Goal: Information Seeking & Learning: Compare options

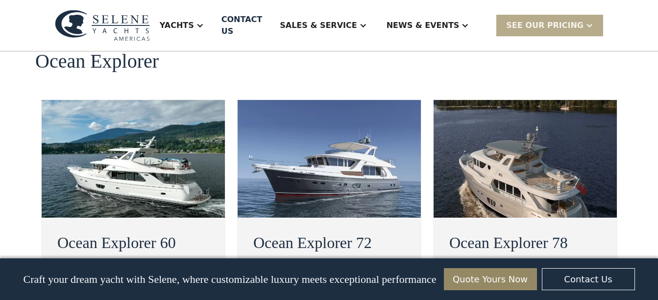
scroll to position [1763, 0]
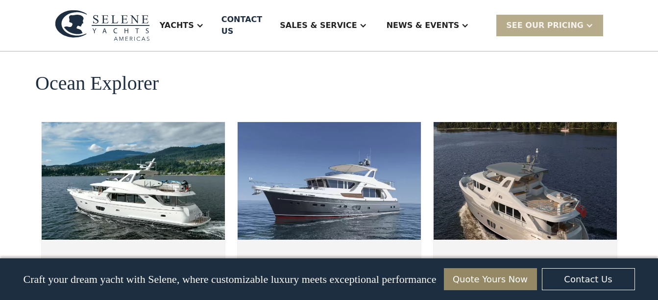
click at [319, 144] on img at bounding box center [328, 181] width 183 height 118
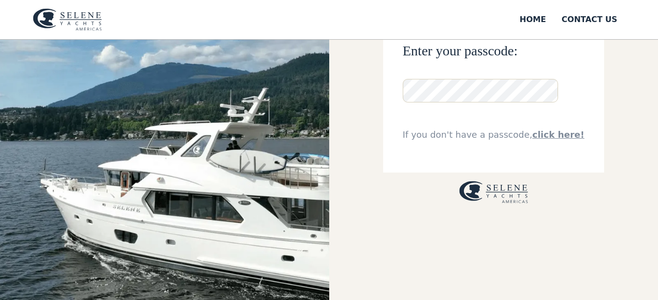
scroll to position [98, 0]
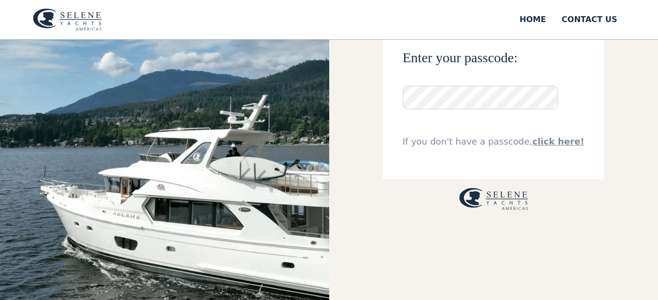
click at [551, 145] on link "click here!" at bounding box center [558, 141] width 52 height 10
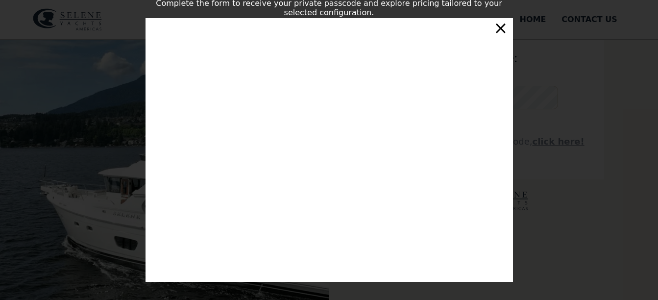
click at [499, 31] on div "×" at bounding box center [500, 28] width 14 height 20
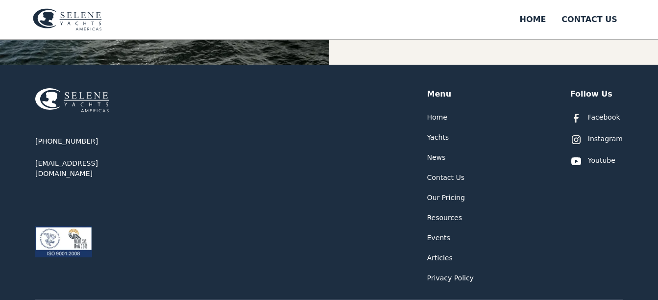
scroll to position [392, 0]
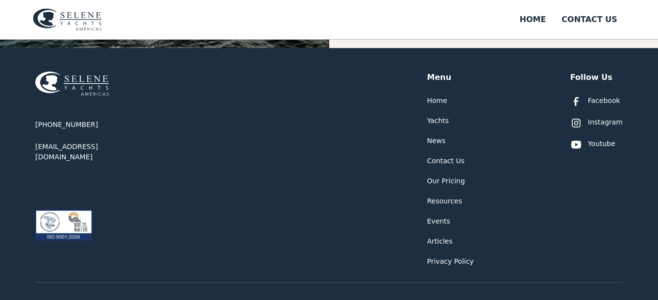
click at [434, 120] on div "Yachts" at bounding box center [438, 121] width 22 height 10
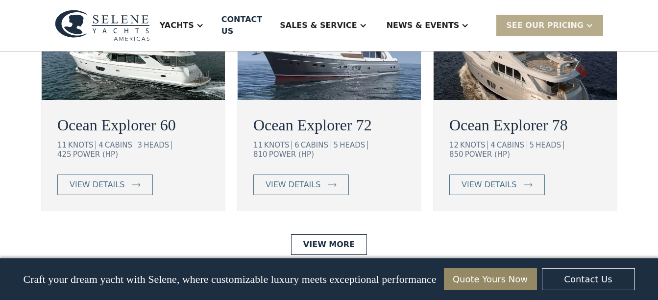
scroll to position [1914, 0]
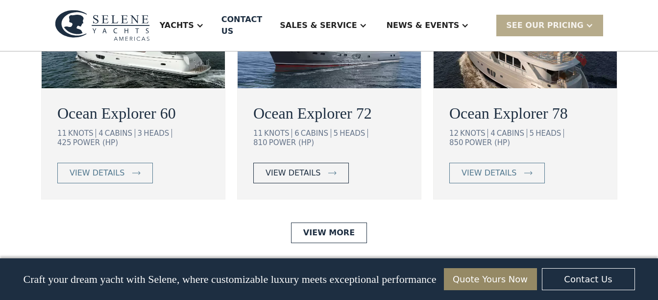
click at [307, 167] on div "view details" at bounding box center [292, 173] width 55 height 12
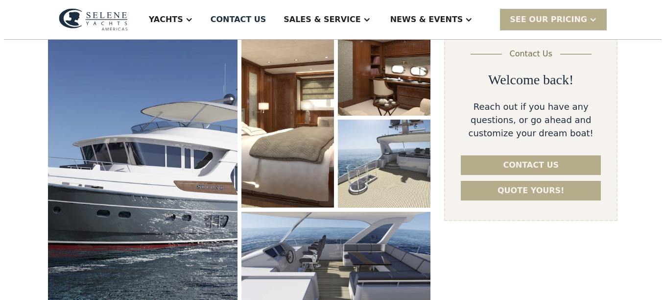
scroll to position [147, 0]
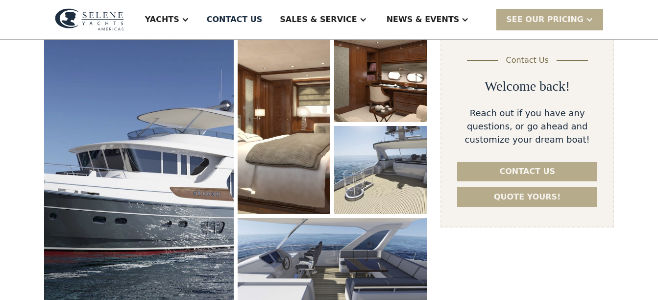
click at [198, 166] on img "open lightbox" at bounding box center [138, 177] width 189 height 286
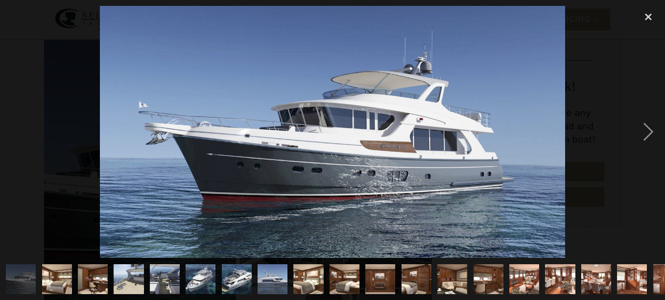
click at [60, 276] on img "show item 2 of 21" at bounding box center [56, 279] width 45 height 30
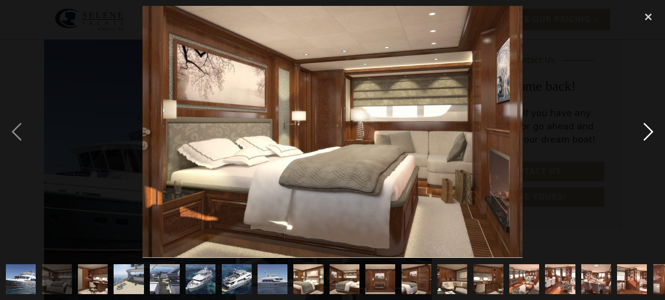
click at [647, 133] on div "next image" at bounding box center [648, 132] width 33 height 252
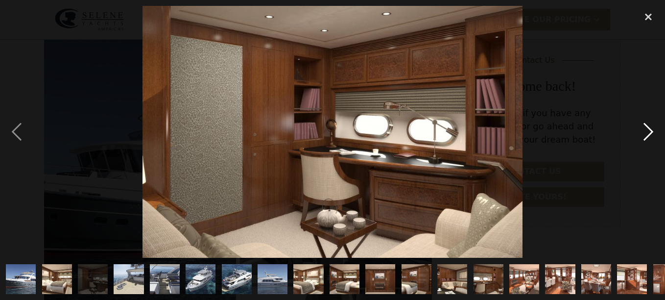
click at [647, 133] on div "next image" at bounding box center [648, 132] width 33 height 252
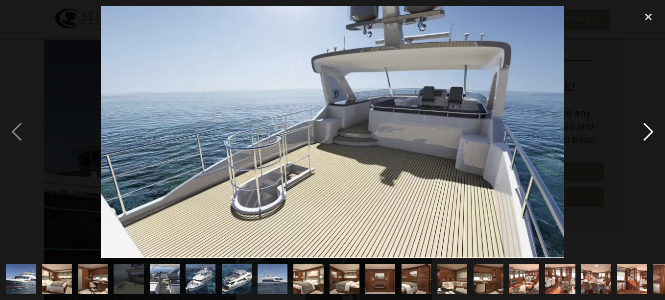
click at [648, 133] on div "next image" at bounding box center [648, 132] width 33 height 252
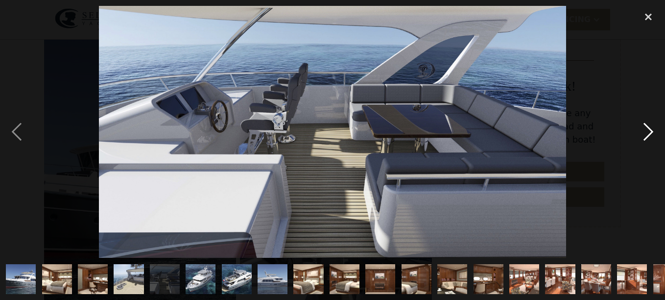
click at [648, 133] on div "next image" at bounding box center [648, 132] width 33 height 252
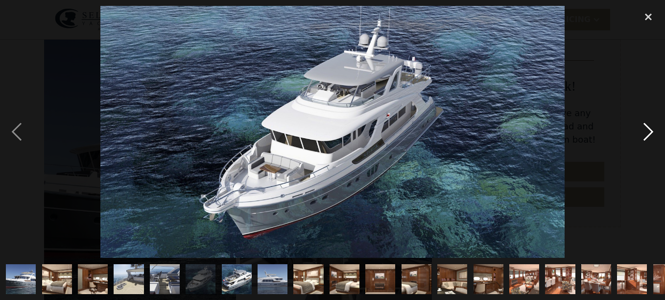
click at [652, 135] on div "next image" at bounding box center [648, 132] width 33 height 252
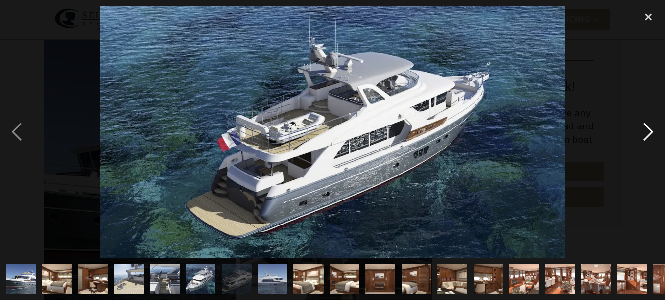
click at [657, 141] on div "next image" at bounding box center [648, 132] width 33 height 252
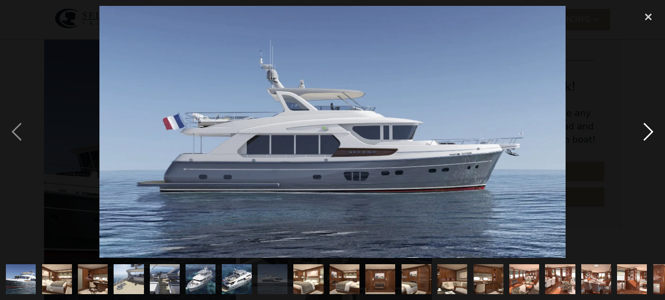
click at [657, 142] on html "Yachts Ocean Explorer Ocean Explorer 60 Ocean Explorer 72 Ocean Explorer 78 Cla…" at bounding box center [332, 3] width 665 height 300
click at [647, 131] on div "next image" at bounding box center [648, 132] width 33 height 252
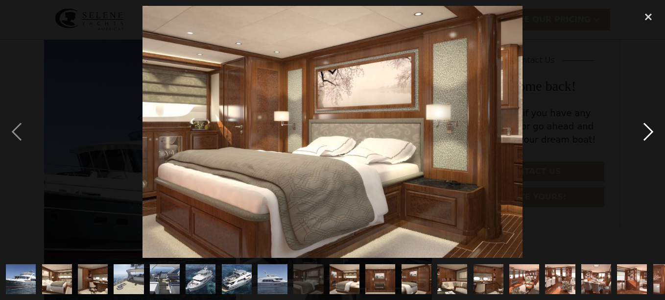
click at [646, 131] on div "next image" at bounding box center [648, 132] width 33 height 252
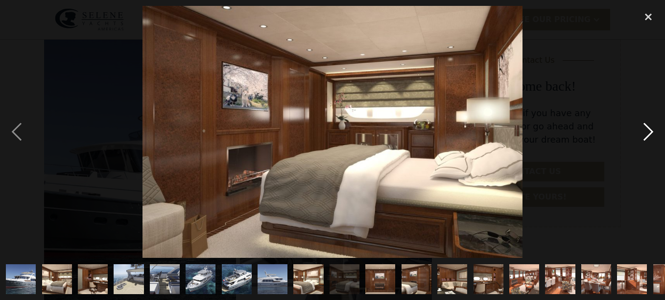
click at [645, 131] on div "next image" at bounding box center [648, 132] width 33 height 252
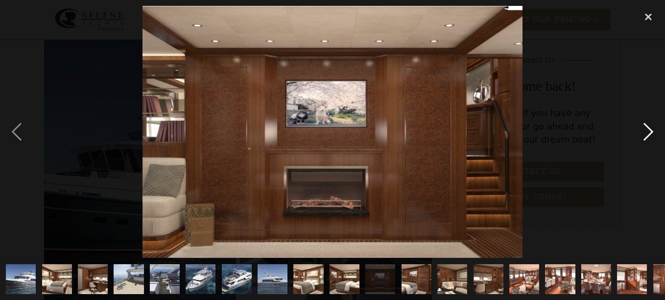
click at [645, 132] on div "next image" at bounding box center [648, 132] width 33 height 252
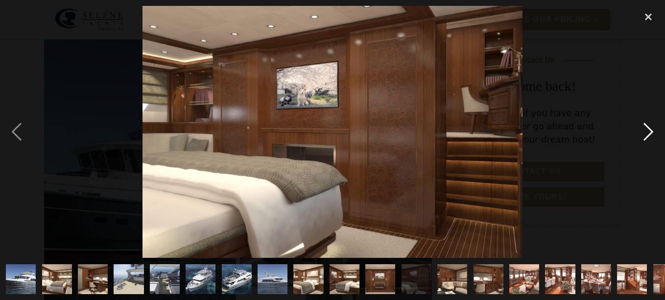
click at [645, 132] on div "next image" at bounding box center [648, 132] width 33 height 252
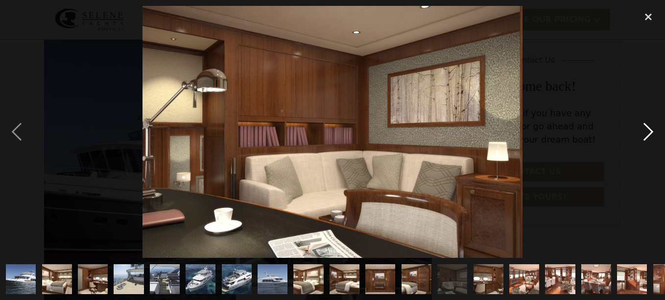
click at [645, 132] on div "next image" at bounding box center [648, 132] width 33 height 252
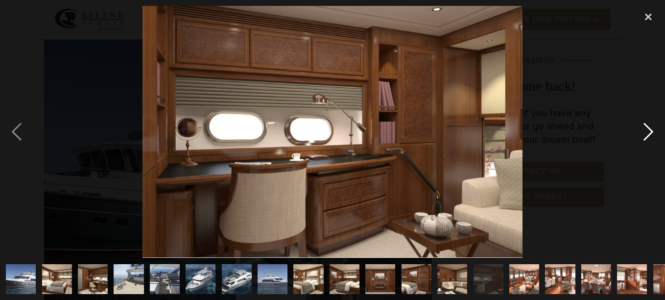
click at [644, 132] on div "next image" at bounding box center [648, 132] width 33 height 252
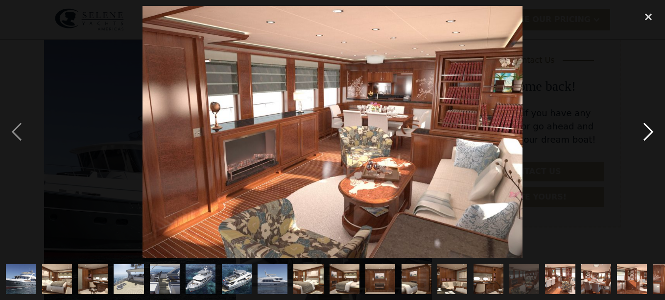
click at [642, 131] on div "next image" at bounding box center [648, 132] width 33 height 252
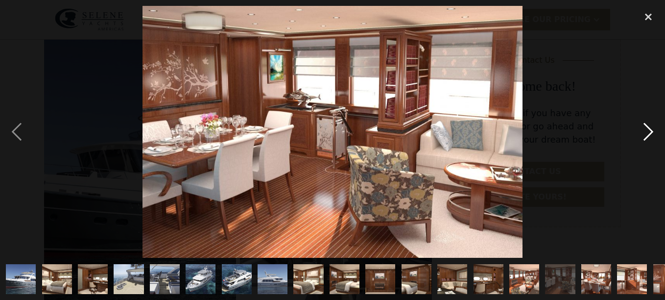
click at [642, 131] on div "next image" at bounding box center [648, 132] width 33 height 252
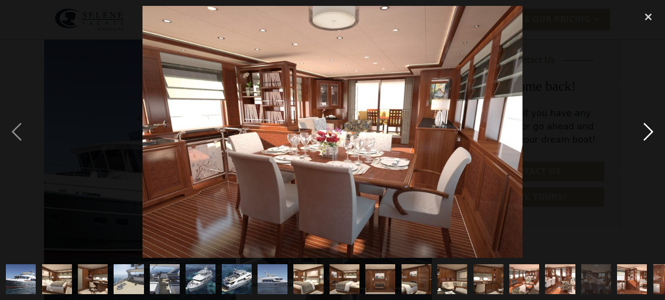
click at [642, 131] on div "next image" at bounding box center [648, 132] width 33 height 252
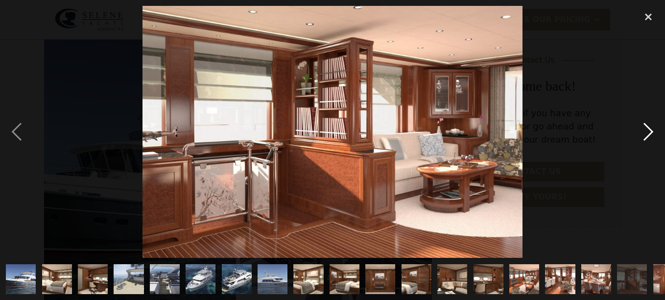
click at [641, 130] on div "next image" at bounding box center [648, 132] width 33 height 252
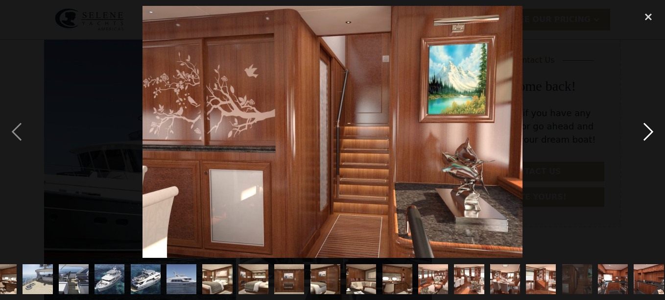
scroll to position [0, 96]
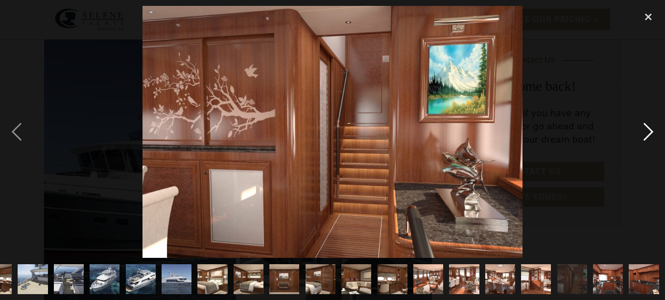
click at [641, 130] on div "next image" at bounding box center [648, 132] width 33 height 252
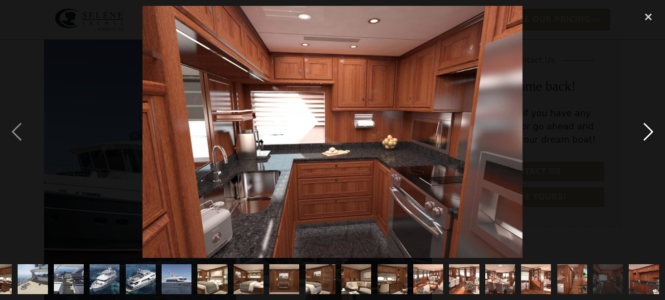
click at [641, 130] on div "next image" at bounding box center [648, 132] width 33 height 252
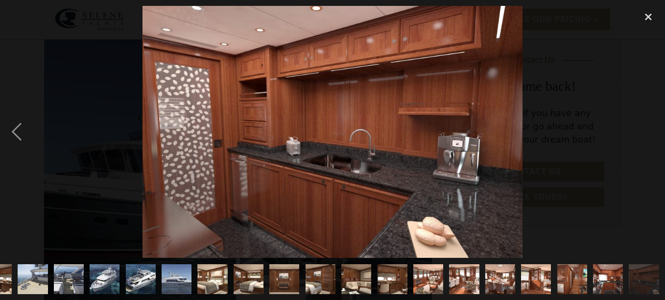
click at [641, 130] on div "next image" at bounding box center [648, 132] width 33 height 252
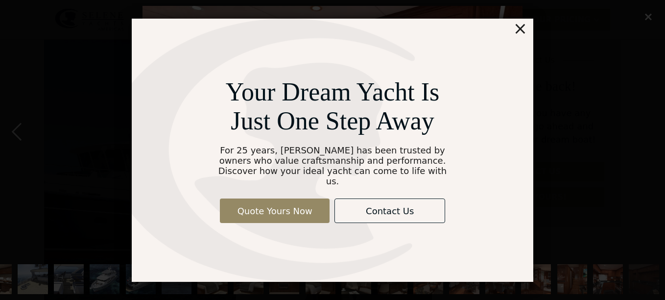
click at [523, 32] on div "×" at bounding box center [520, 29] width 14 height 20
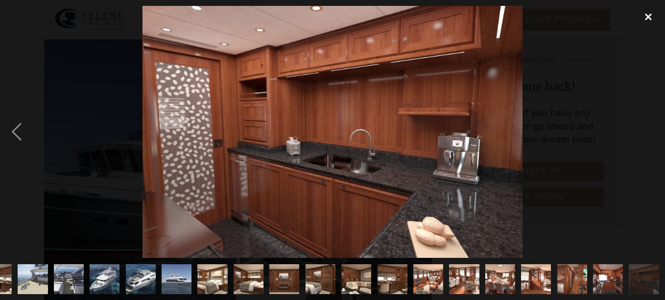
click at [646, 17] on div "close lightbox" at bounding box center [648, 17] width 33 height 22
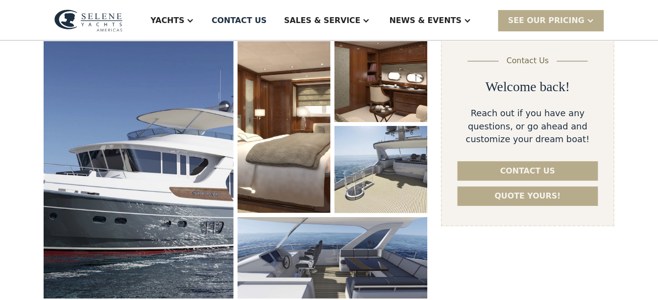
scroll to position [0, 0]
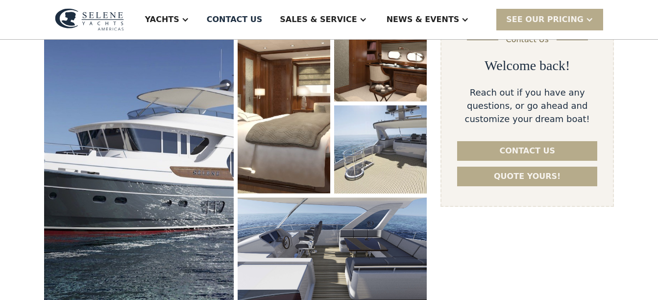
click at [155, 148] on img "open lightbox" at bounding box center [138, 156] width 189 height 286
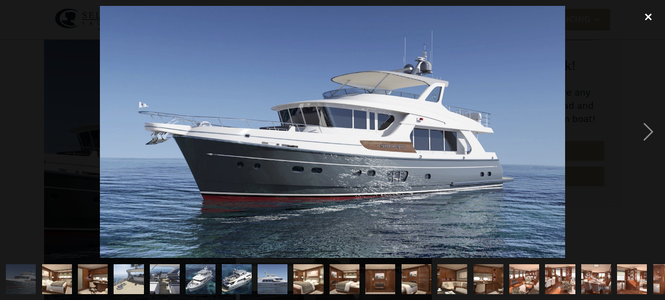
click at [649, 17] on div "close lightbox" at bounding box center [648, 17] width 33 height 22
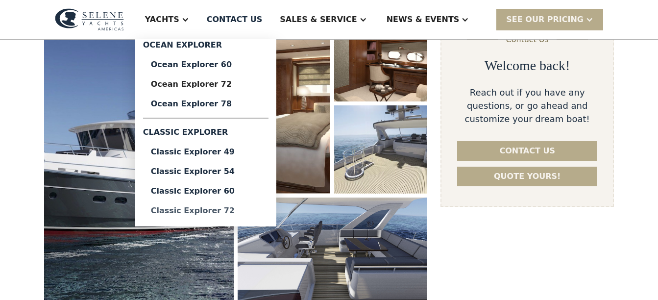
click at [235, 210] on div "Classic Explorer 72" at bounding box center [206, 211] width 110 height 8
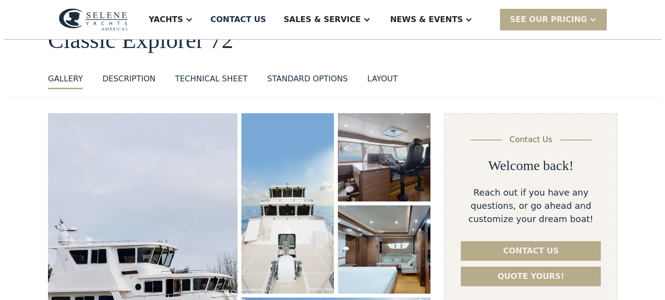
scroll to position [196, 0]
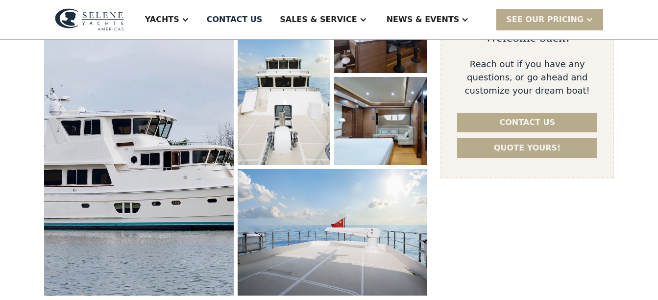
click at [133, 165] on img "open lightbox" at bounding box center [138, 140] width 201 height 329
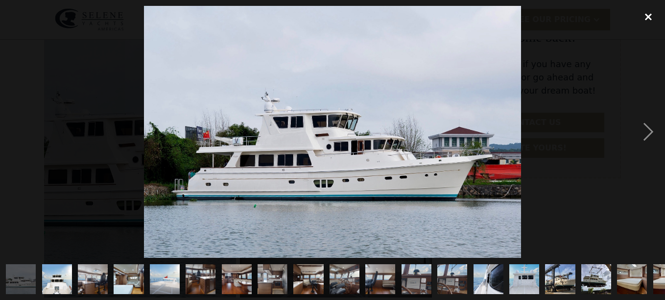
click at [648, 17] on div "close lightbox" at bounding box center [648, 17] width 33 height 22
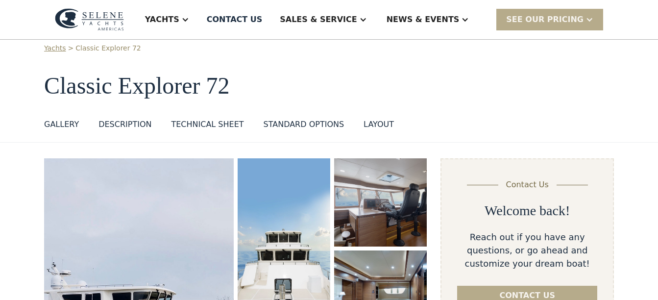
scroll to position [0, 0]
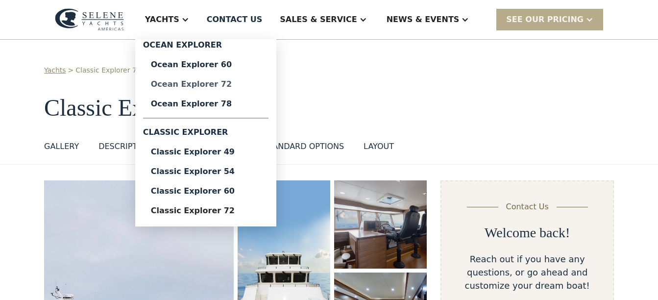
click at [239, 83] on div "Ocean Explorer 72" at bounding box center [206, 84] width 110 height 8
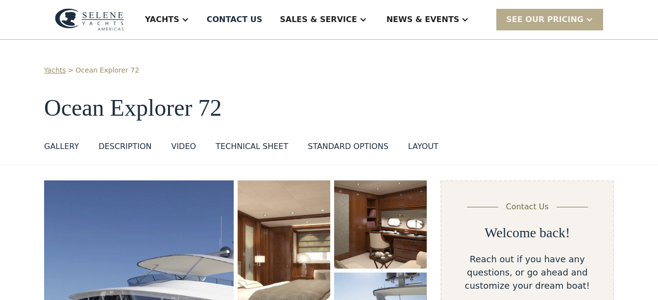
click at [236, 143] on div "Technical sheet" at bounding box center [251, 147] width 72 height 12
click at [180, 149] on div "VIDEO" at bounding box center [183, 147] width 25 height 12
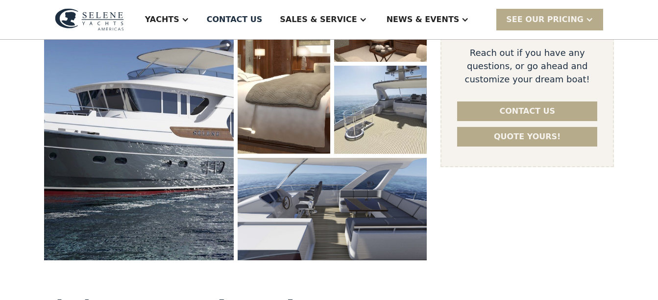
scroll to position [38, 0]
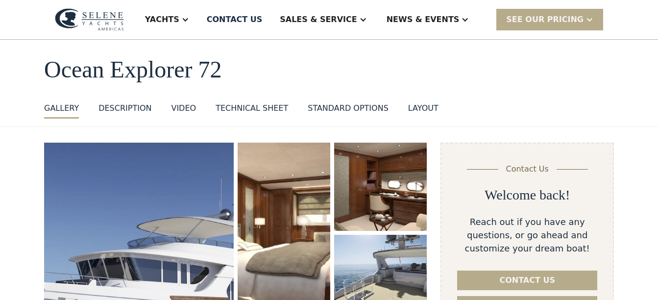
click at [104, 105] on div "DESCRIPTION" at bounding box center [124, 108] width 53 height 12
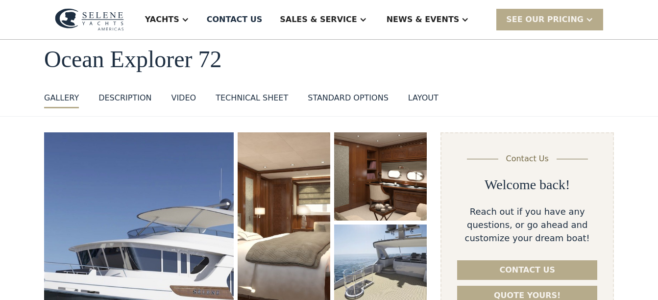
scroll to position [26, 0]
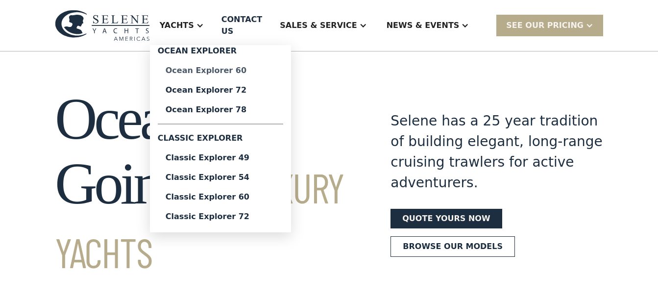
click at [239, 67] on div "Ocean Explorer 60" at bounding box center [221, 71] width 110 height 8
click at [236, 67] on div "Ocean Explorer 60" at bounding box center [221, 71] width 110 height 8
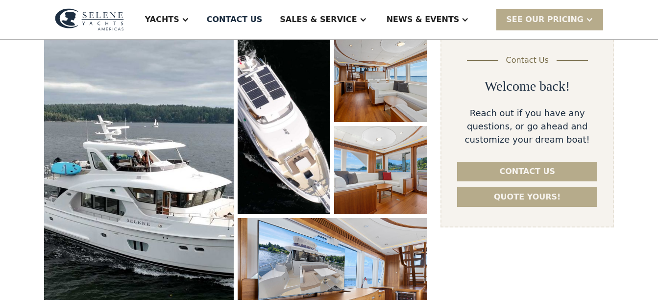
click at [188, 190] on img "open lightbox" at bounding box center [138, 189] width 189 height 310
